Goal: Task Accomplishment & Management: Complete application form

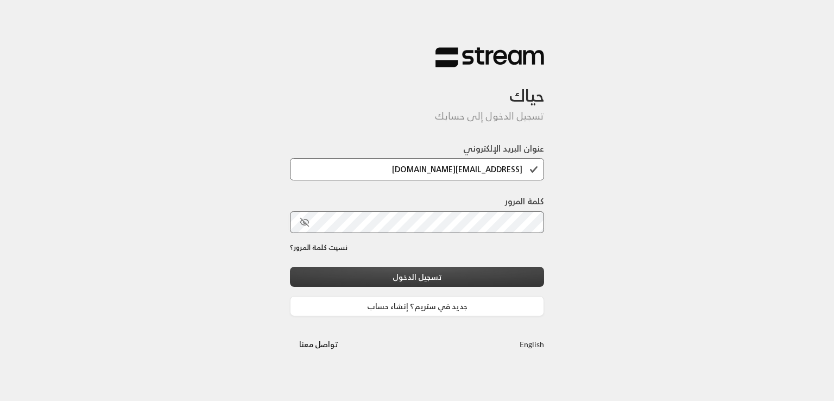
click at [438, 273] on button "تسجيل الدخول" at bounding box center [417, 277] width 254 height 20
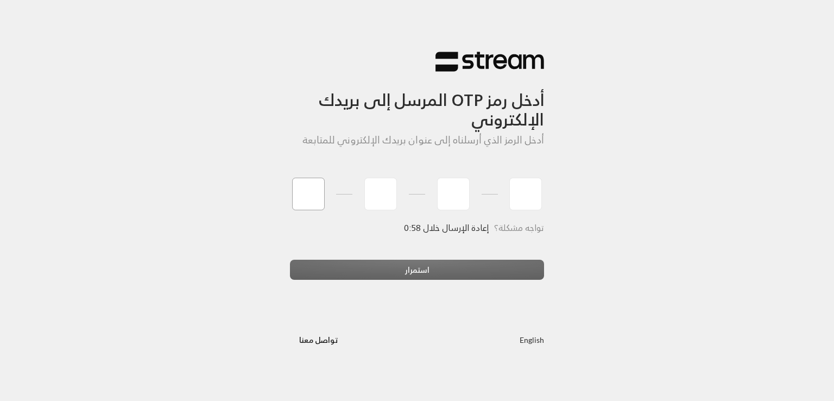
type input "1"
type input "2"
type input "3"
type input "4"
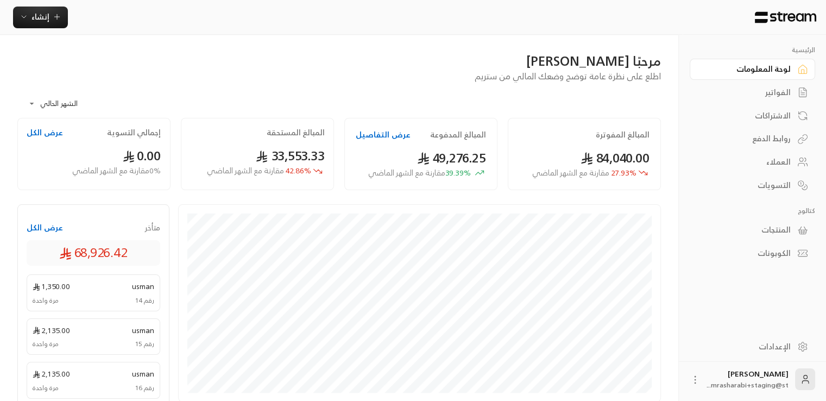
click at [770, 95] on div "الفواتير" at bounding box center [746, 92] width 87 height 11
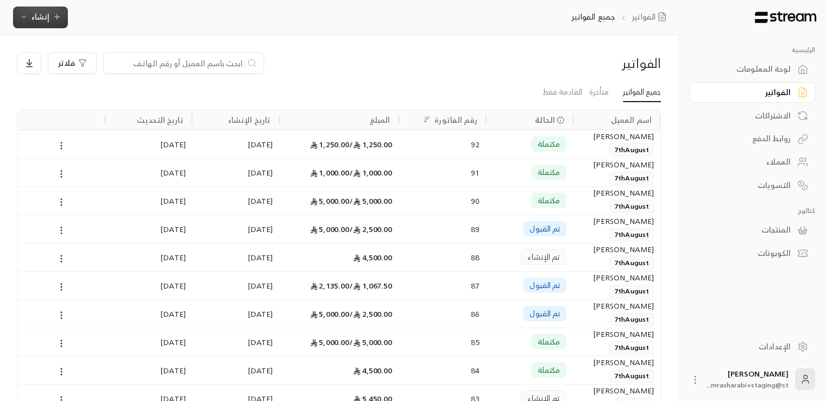
click at [40, 16] on span "إنشاء" at bounding box center [40, 17] width 18 height 14
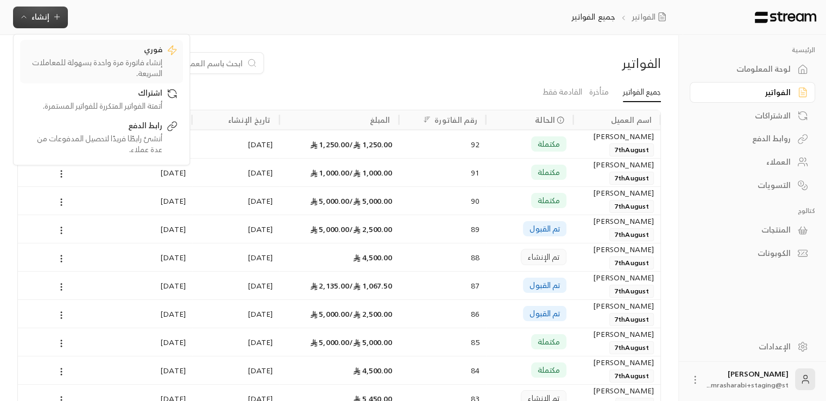
click at [105, 55] on div "فوري" at bounding box center [94, 50] width 137 height 13
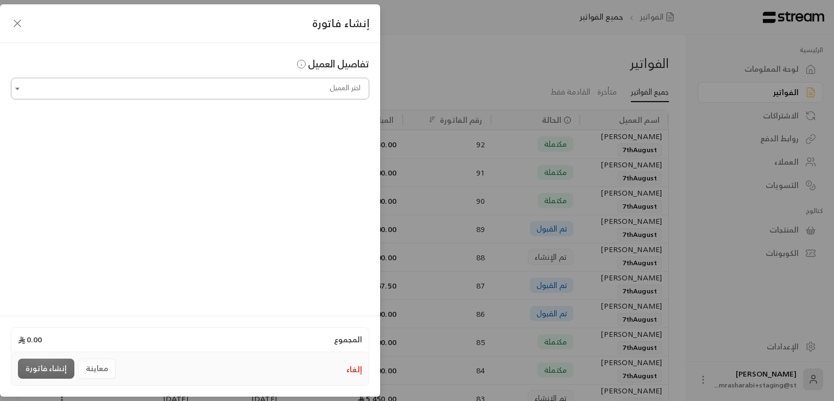
click at [276, 98] on div "اختر العميل" at bounding box center [190, 89] width 358 height 22
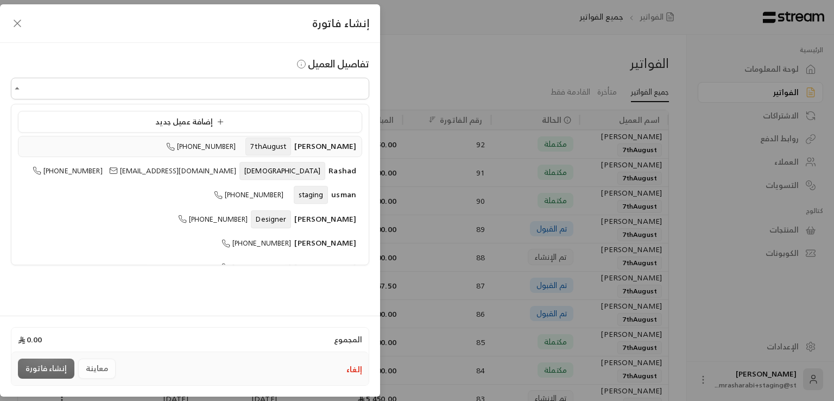
click at [326, 148] on span "Rakan Alhajaj" at bounding box center [325, 146] width 62 height 14
type input "**********"
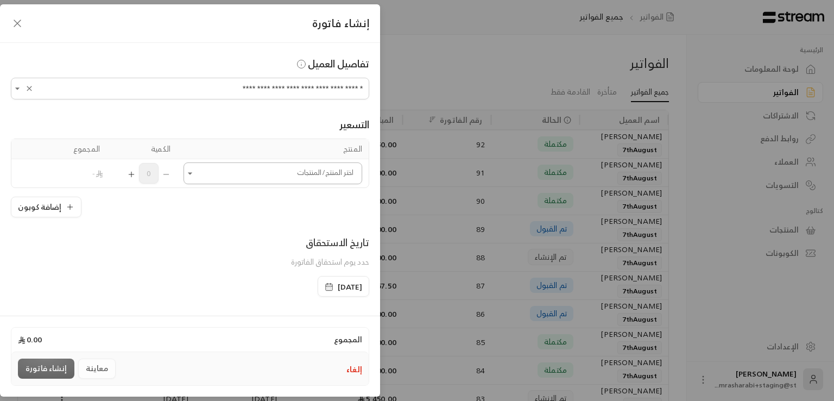
click at [293, 182] on div "اختر المنتج/المنتجات" at bounding box center [273, 173] width 179 height 22
click at [334, 265] on span "Testing" at bounding box center [337, 271] width 26 height 14
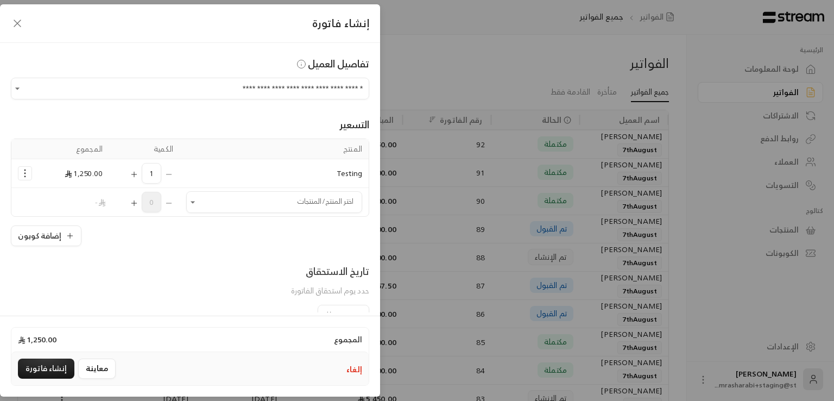
click at [93, 174] on span "1,250.00" at bounding box center [84, 173] width 38 height 14
click at [189, 226] on div "إضافة كوبون" at bounding box center [190, 235] width 358 height 21
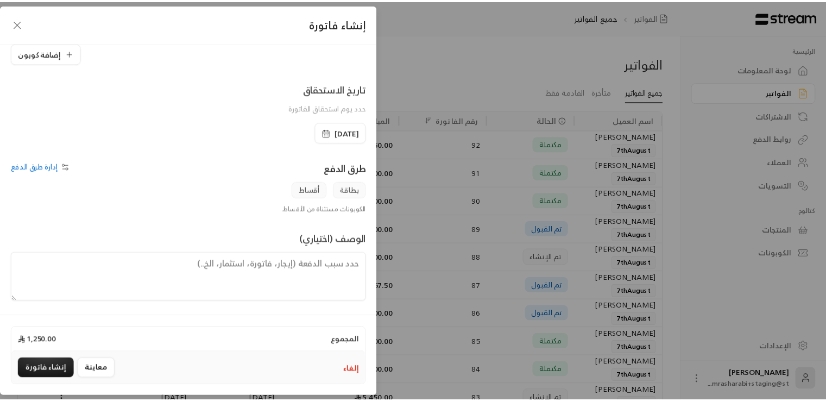
scroll to position [184, 0]
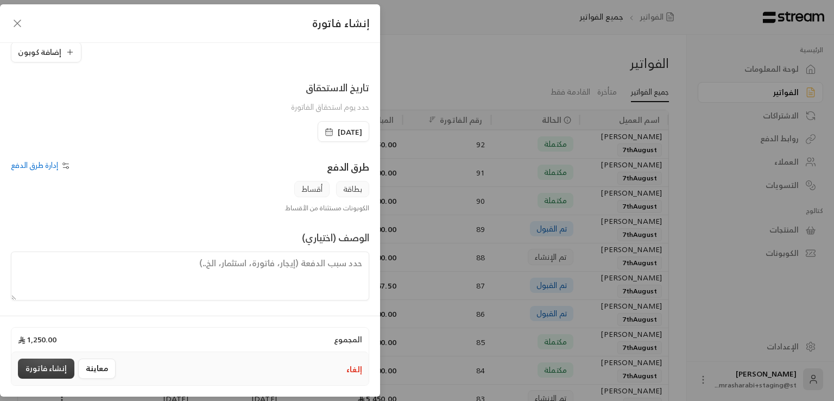
click at [47, 367] on button "إنشاء فاتورة" at bounding box center [46, 368] width 56 height 20
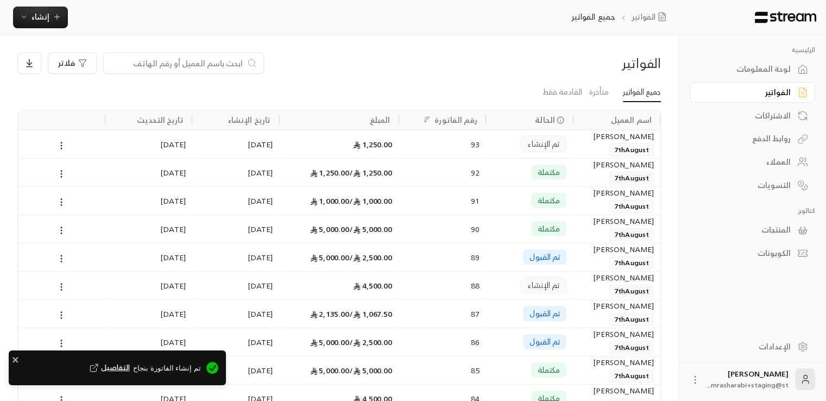
click at [130, 364] on span "التفاصيل" at bounding box center [108, 367] width 42 height 11
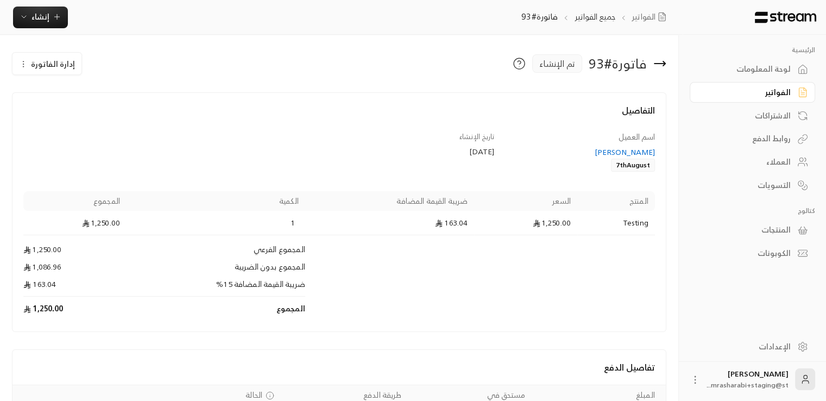
click at [749, 69] on div "لوحة المعلومات" at bounding box center [746, 69] width 87 height 11
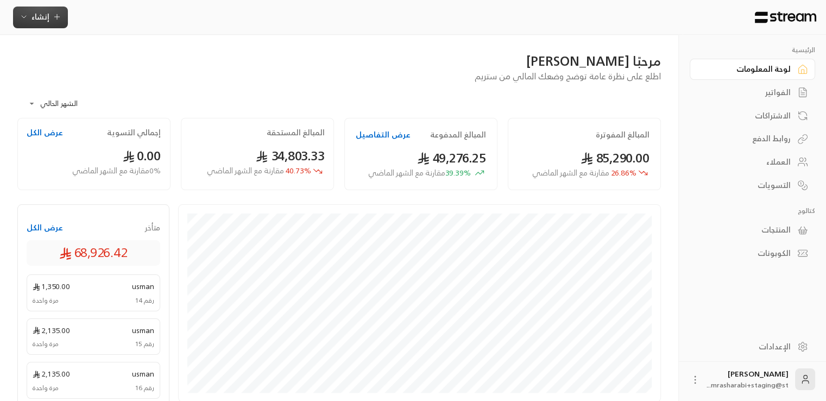
click at [45, 17] on span "إنشاء" at bounding box center [40, 17] width 18 height 14
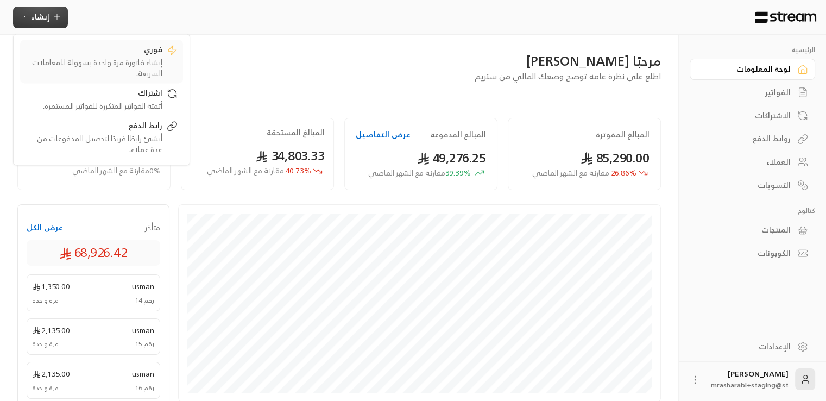
click at [111, 54] on div "فوري" at bounding box center [94, 50] width 137 height 13
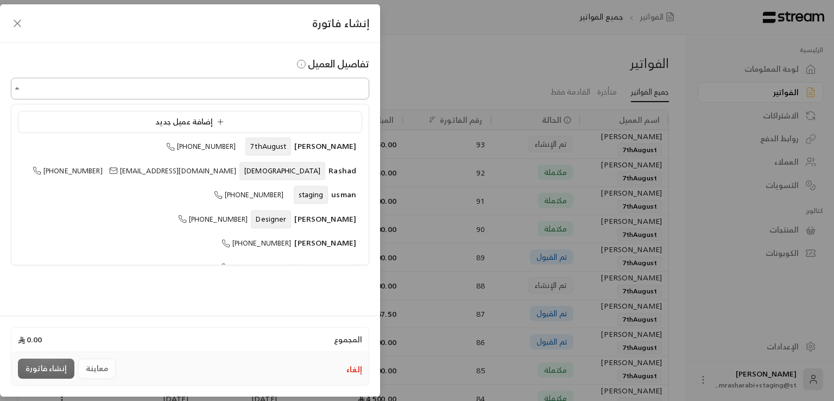
click at [274, 90] on input "اختر العميل" at bounding box center [190, 88] width 358 height 19
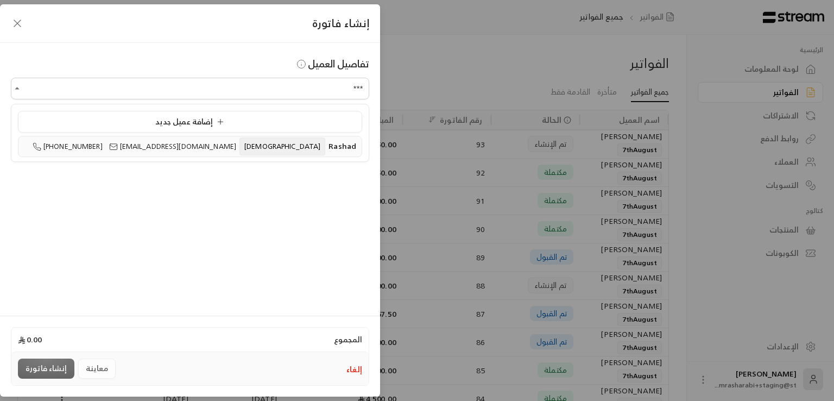
click at [235, 151] on span "mrasharabi@streampay.sa" at bounding box center [172, 146] width 127 height 12
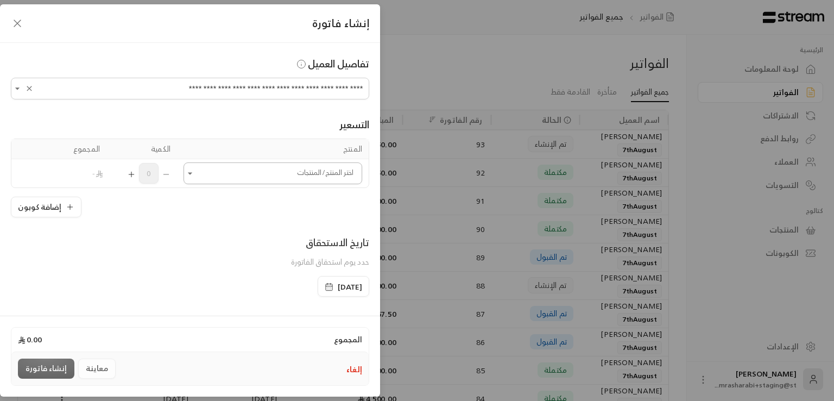
type input "**********"
click at [292, 173] on input "اختر العميل" at bounding box center [273, 173] width 179 height 19
click at [313, 269] on div "Testing" at bounding box center [275, 270] width 147 height 11
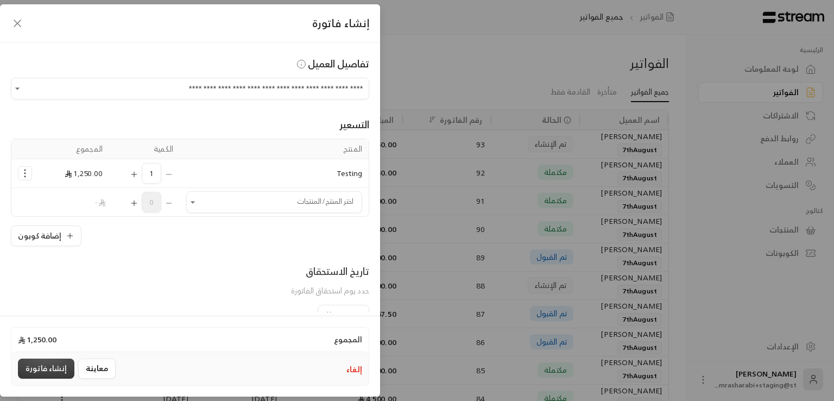
click at [47, 366] on button "إنشاء فاتورة" at bounding box center [46, 368] width 56 height 20
